Goal: Transaction & Acquisition: Purchase product/service

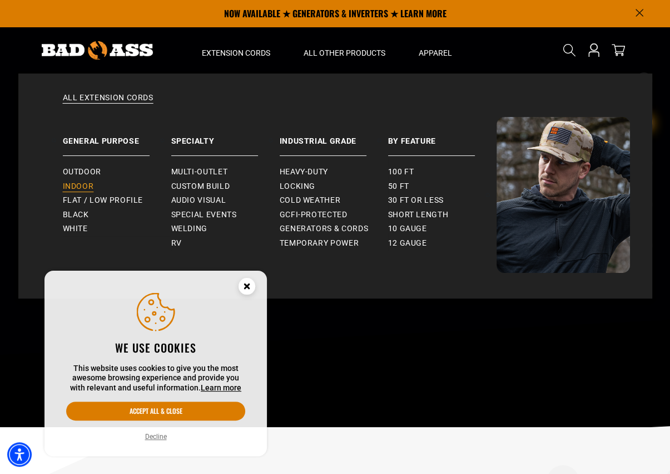
click at [92, 183] on span "Indoor" at bounding box center [78, 186] width 31 height 10
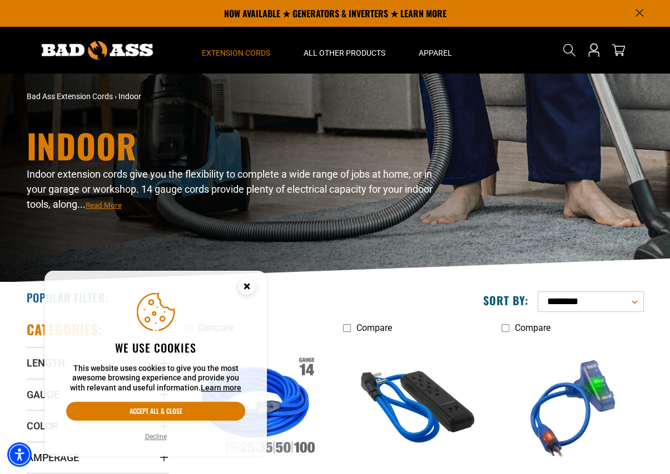
click at [249, 283] on circle "Cookie Consent" at bounding box center [247, 286] width 17 height 17
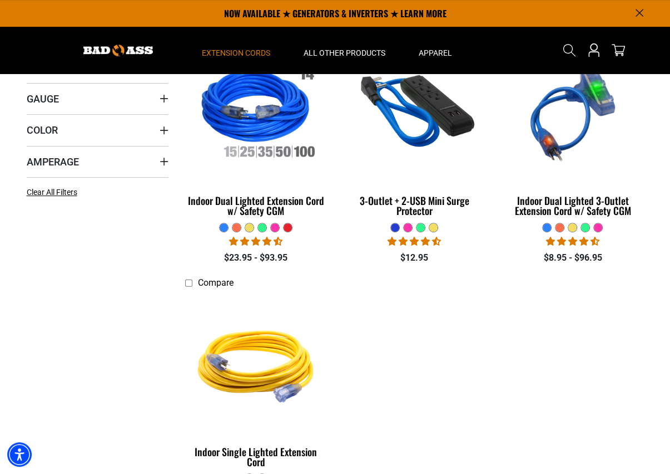
scroll to position [278, 0]
